Goal: Check status: Check status

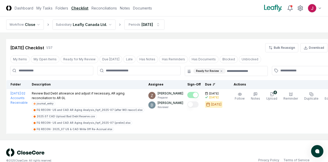
click at [105, 23] on html "CloseCore Dashboard My Tasks Folders Checklist Reconciliations Notes Documents …" at bounding box center [164, 85] width 328 height 170
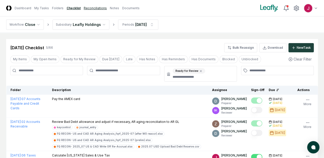
click at [107, 8] on link "Reconciliations" at bounding box center [95, 8] width 23 height 5
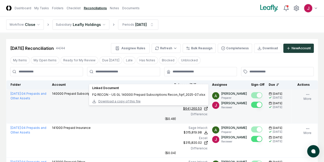
click at [204, 107] on icon at bounding box center [206, 108] width 4 height 4
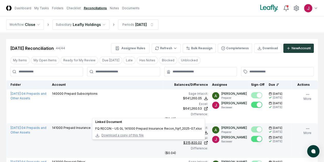
click at [183, 141] on div "$315,820.02" at bounding box center [192, 142] width 18 height 5
